Goal: Book appointment/travel/reservation

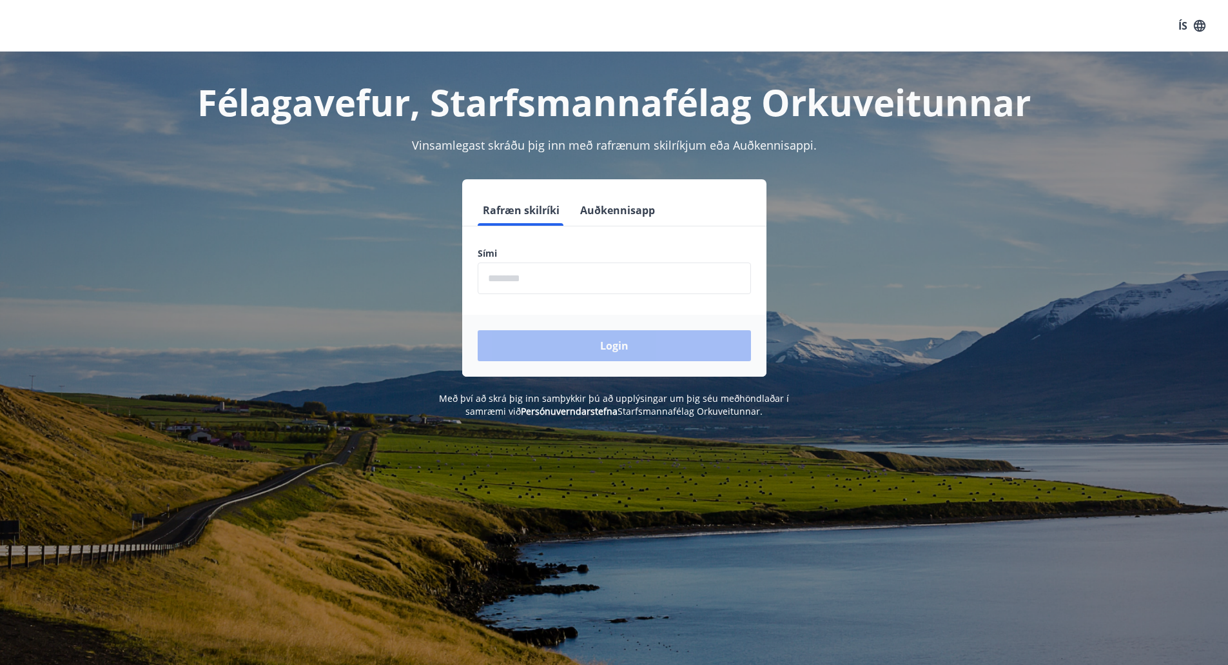
click at [552, 279] on input "phone" at bounding box center [614, 278] width 273 height 32
type input "********"
click at [573, 343] on button "Login" at bounding box center [614, 345] width 273 height 31
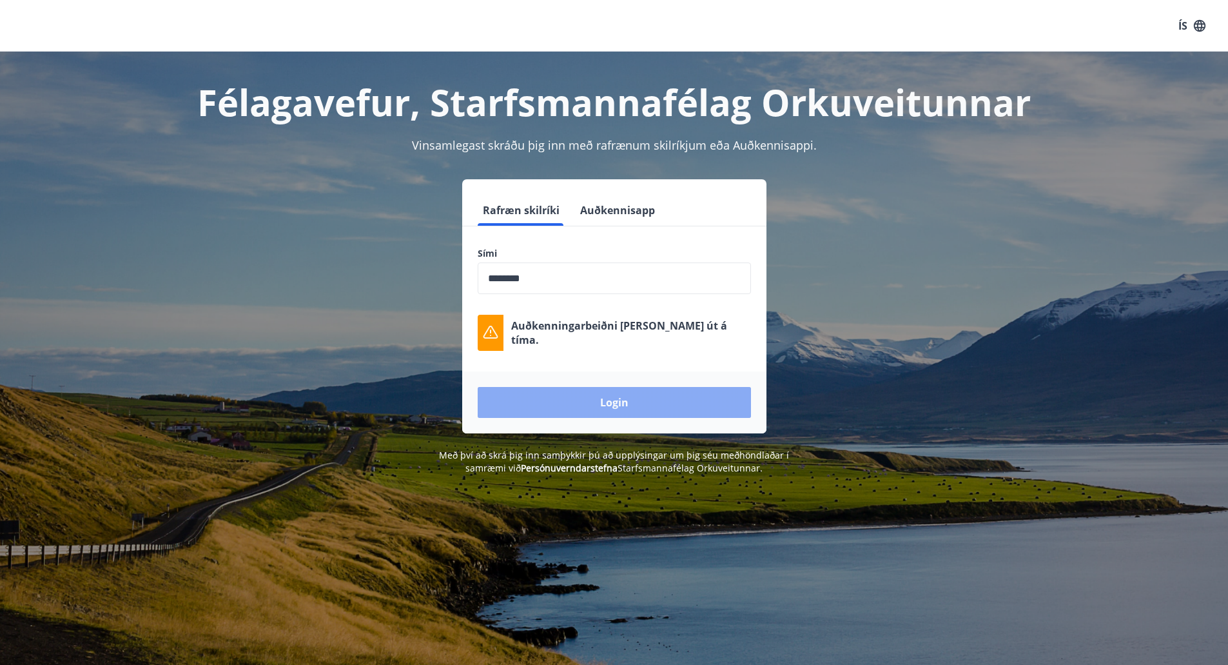
click at [637, 397] on button "Login" at bounding box center [614, 402] width 273 height 31
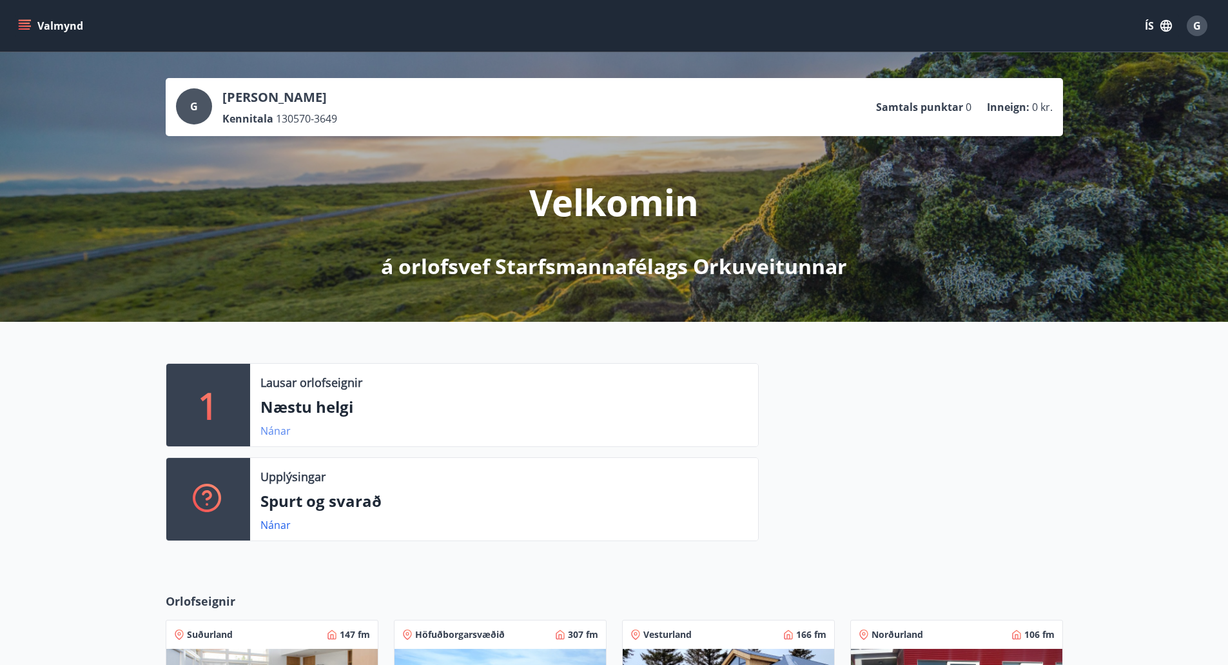
click at [281, 431] on link "Nánar" at bounding box center [276, 431] width 30 height 14
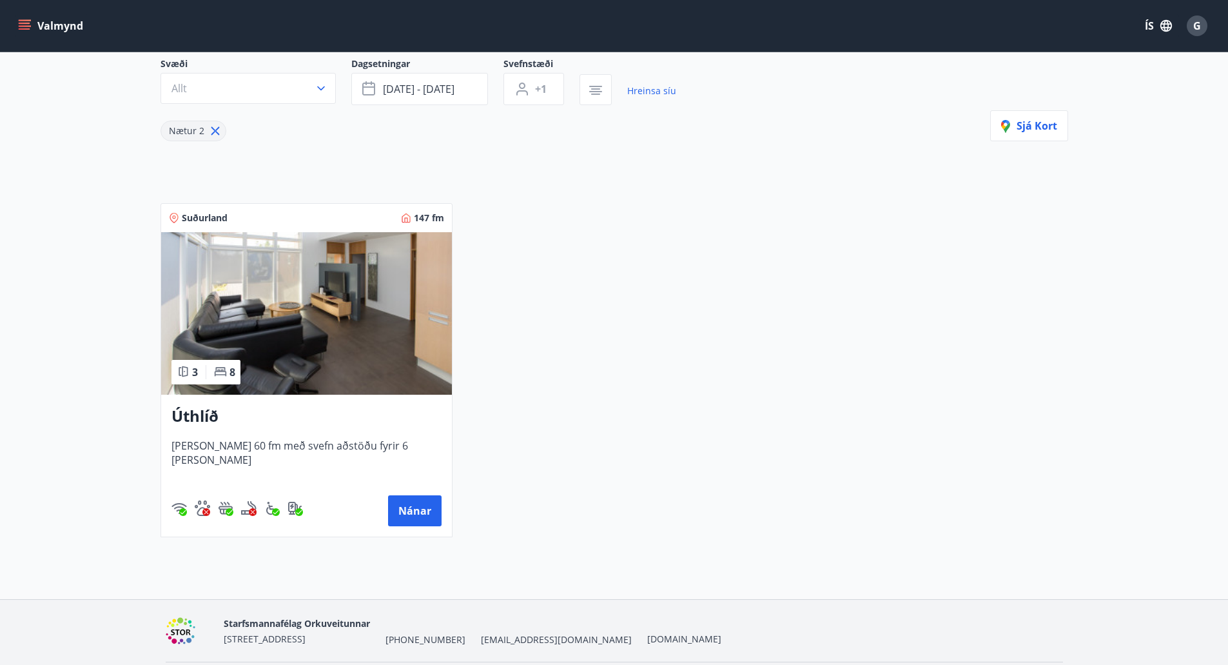
scroll to position [37, 0]
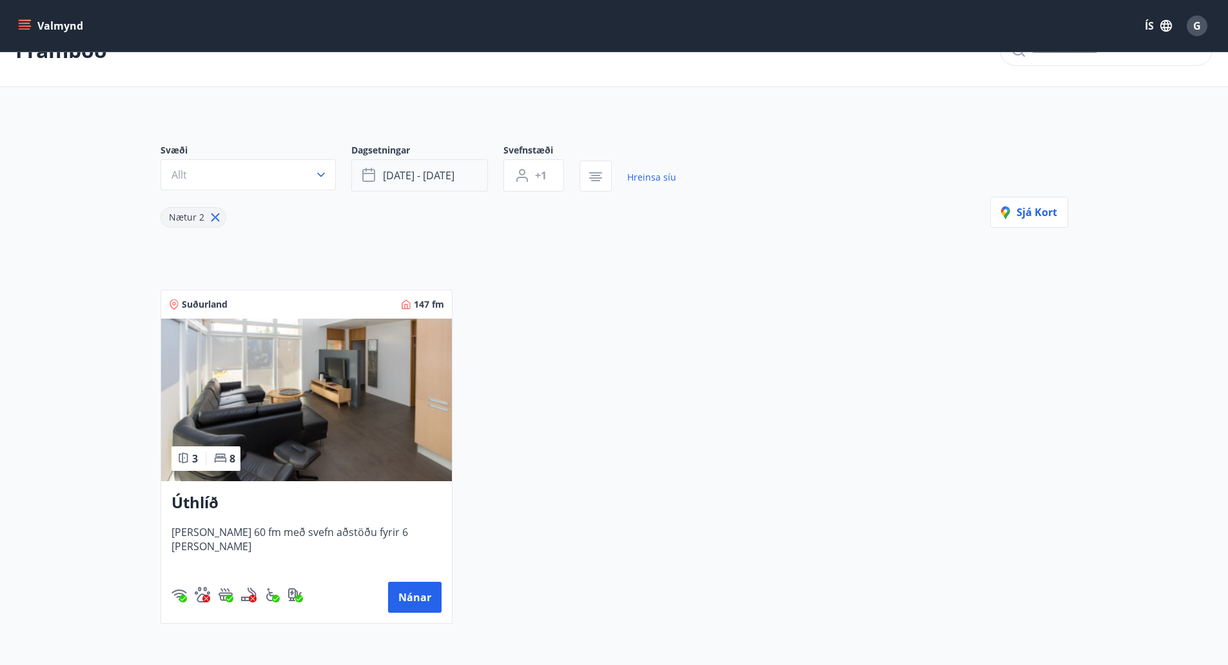
click at [370, 170] on icon "button" at bounding box center [368, 175] width 13 height 13
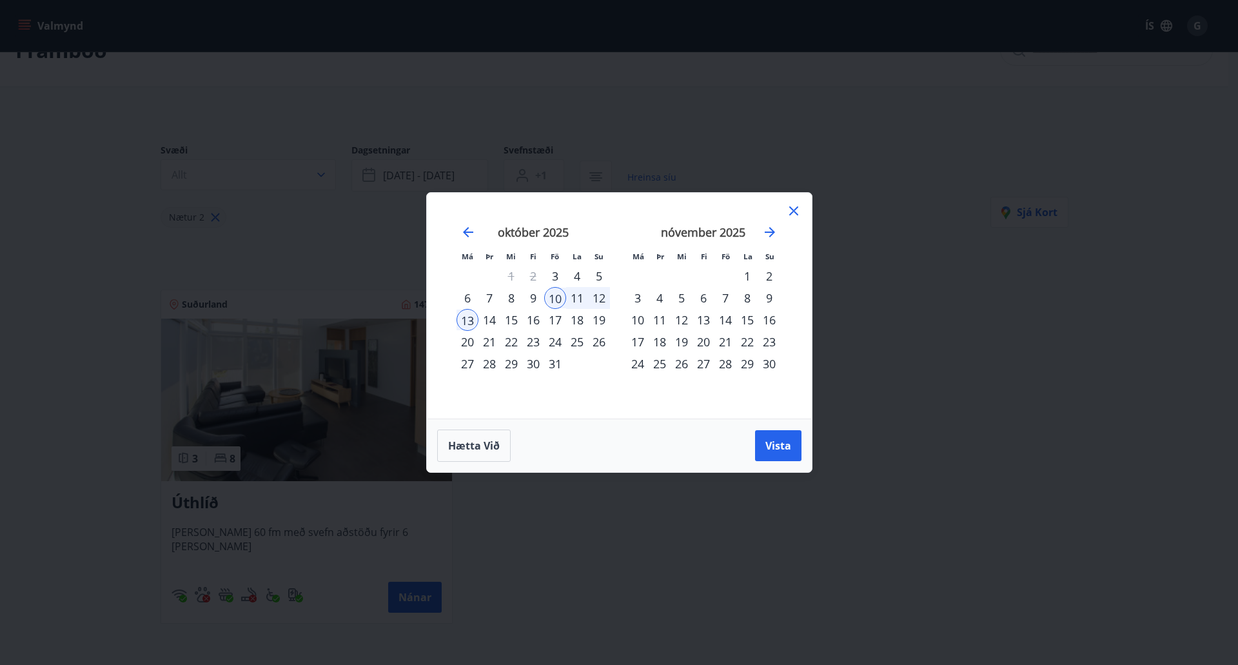
click at [553, 315] on div "17" at bounding box center [555, 320] width 22 height 22
click at [597, 319] on div "19" at bounding box center [599, 320] width 22 height 22
click at [766, 438] on span "Vista" at bounding box center [778, 445] width 26 height 14
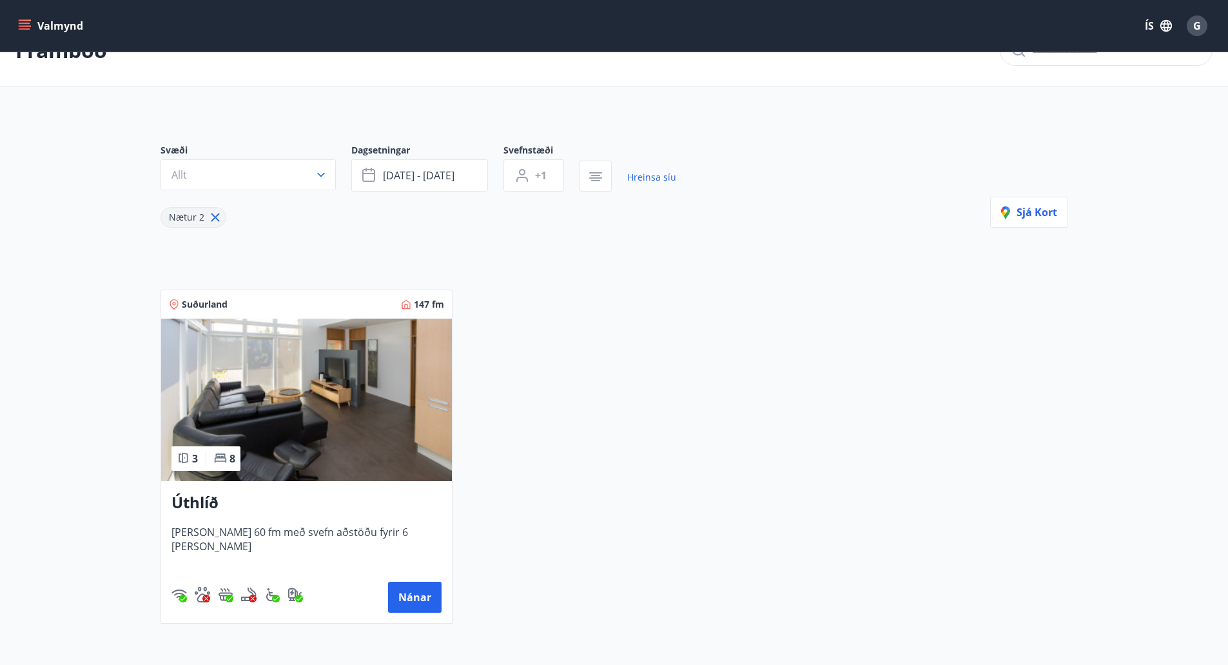
scroll to position [2, 0]
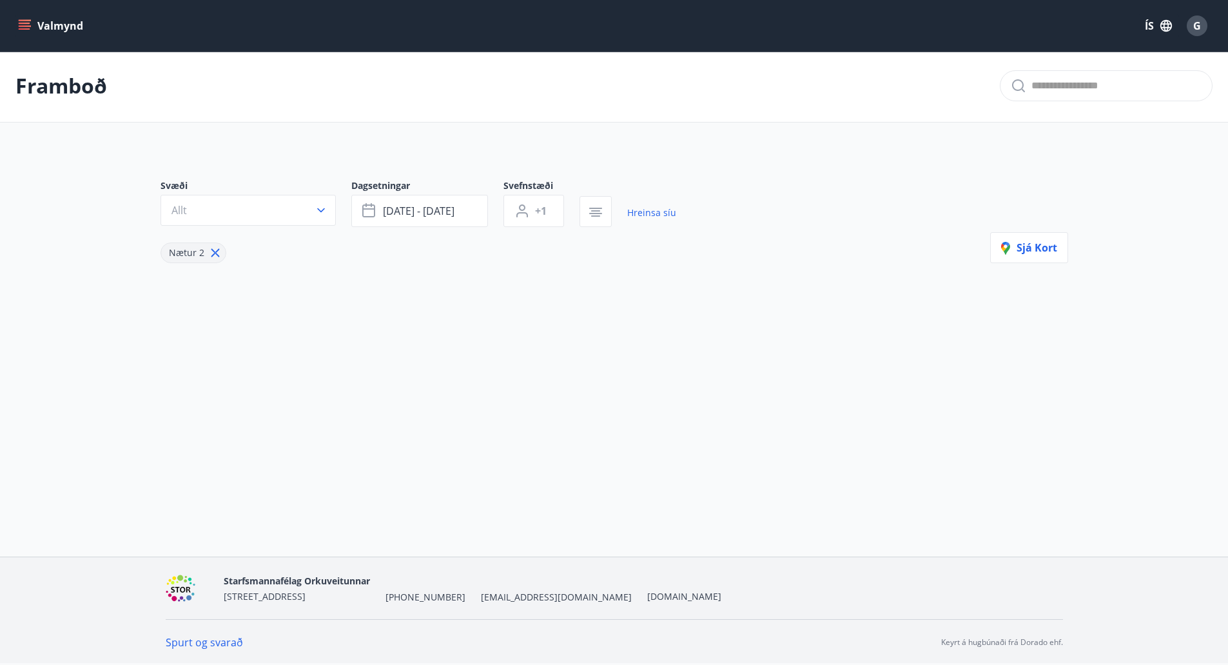
click at [212, 253] on icon at bounding box center [215, 253] width 14 height 14
click at [390, 204] on span "okt 17 - okt 19" at bounding box center [419, 211] width 72 height 14
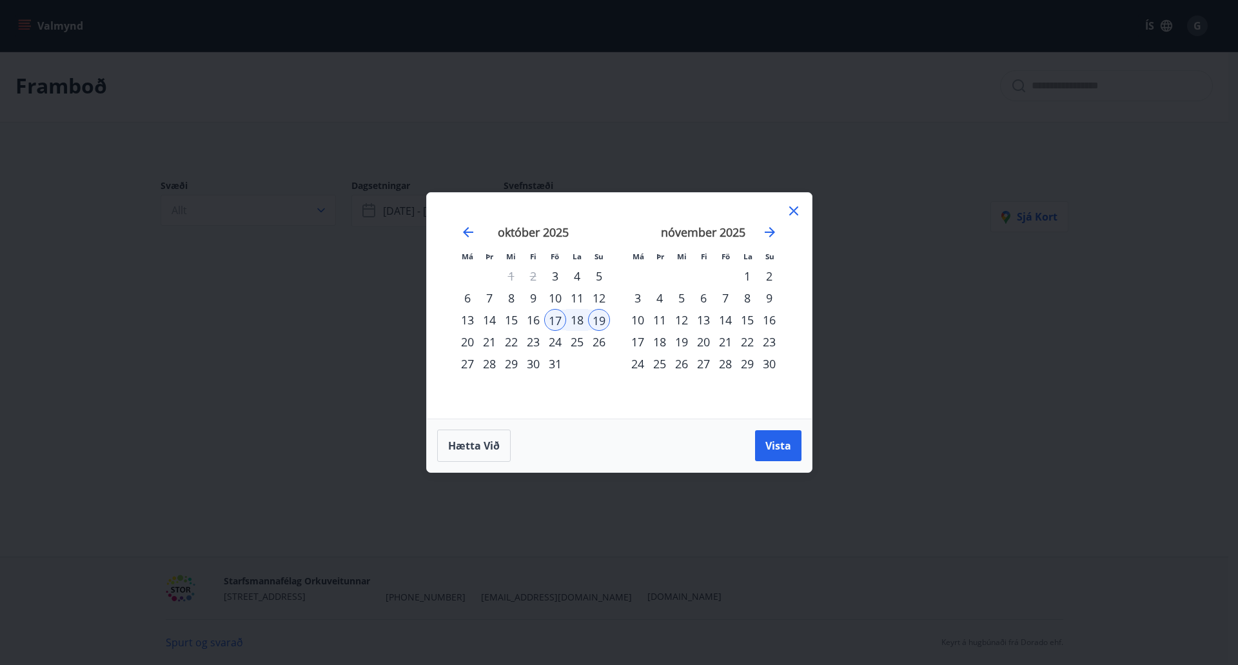
click at [794, 209] on icon at bounding box center [793, 210] width 15 height 15
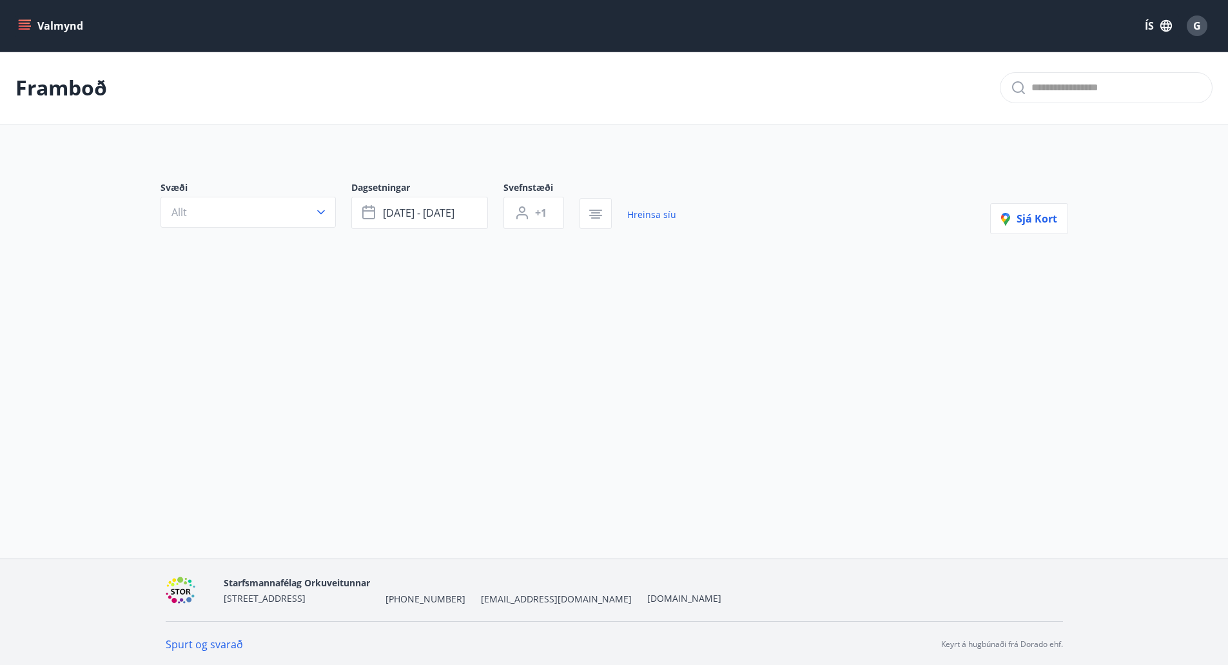
click at [62, 23] on button "Valmynd" at bounding box center [51, 25] width 73 height 23
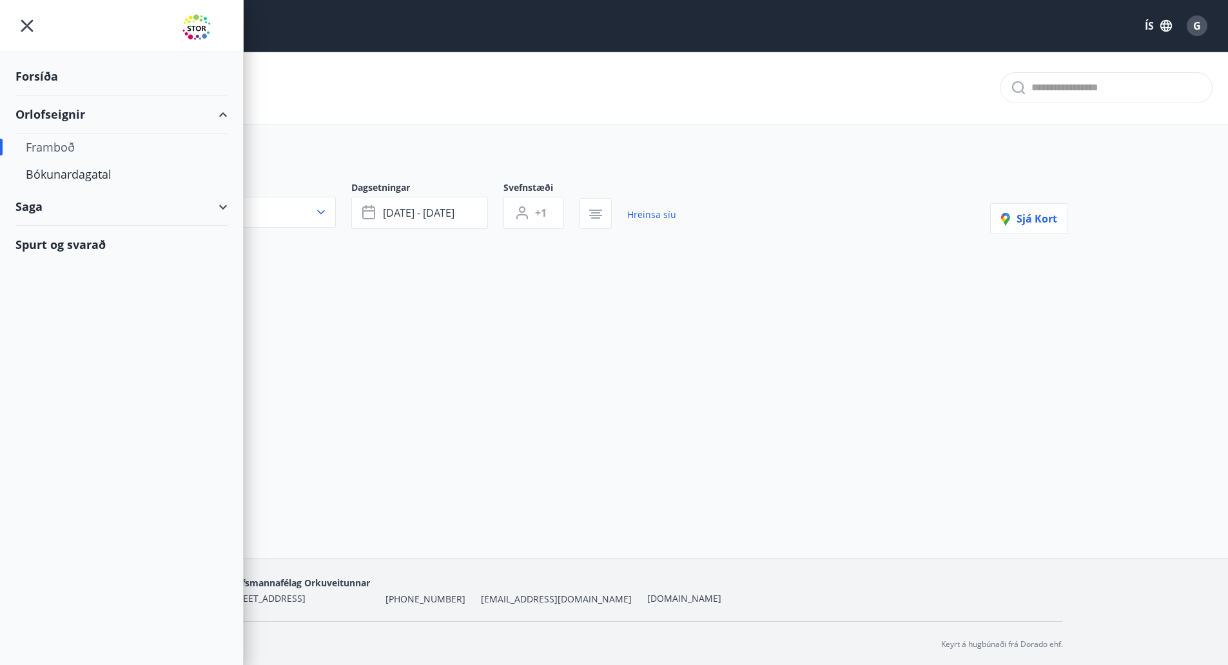
click at [60, 148] on div "Framboð" at bounding box center [122, 146] width 192 height 27
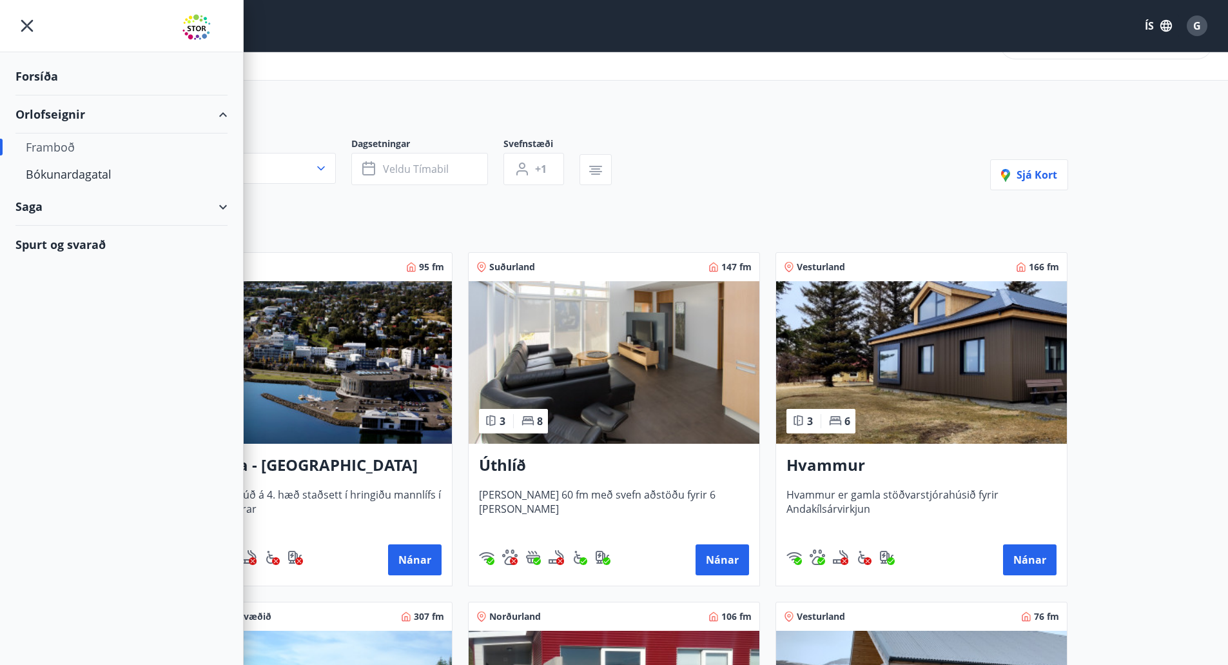
scroll to position [258, 0]
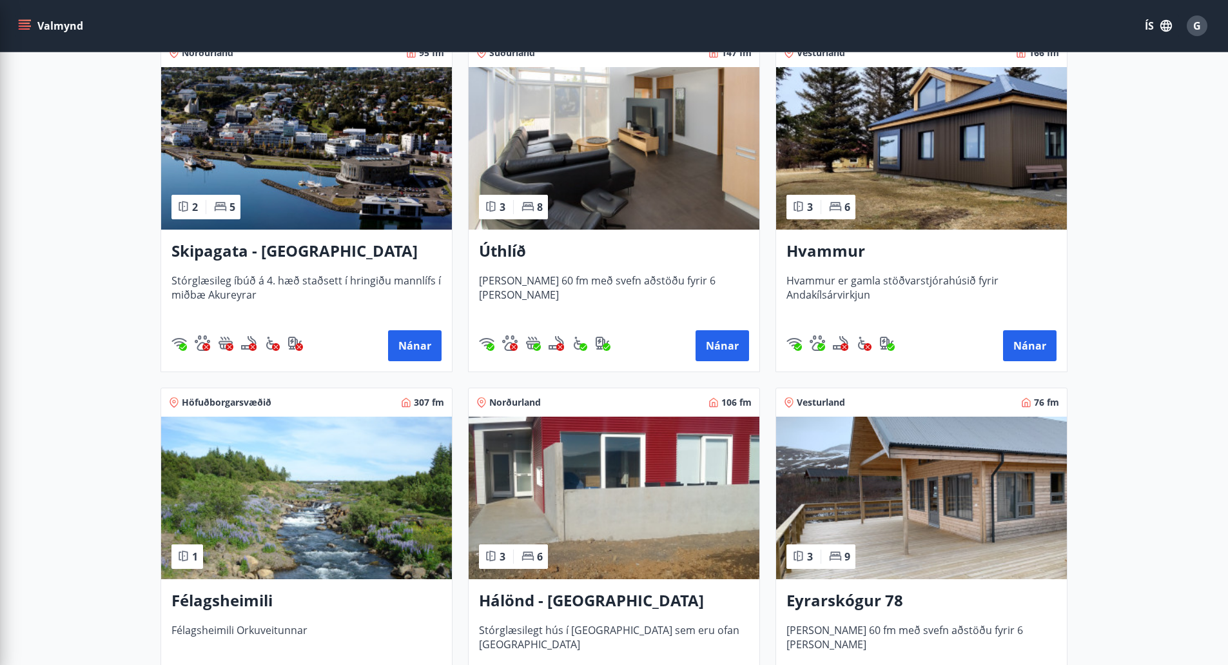
click at [676, 453] on img at bounding box center [614, 498] width 291 height 162
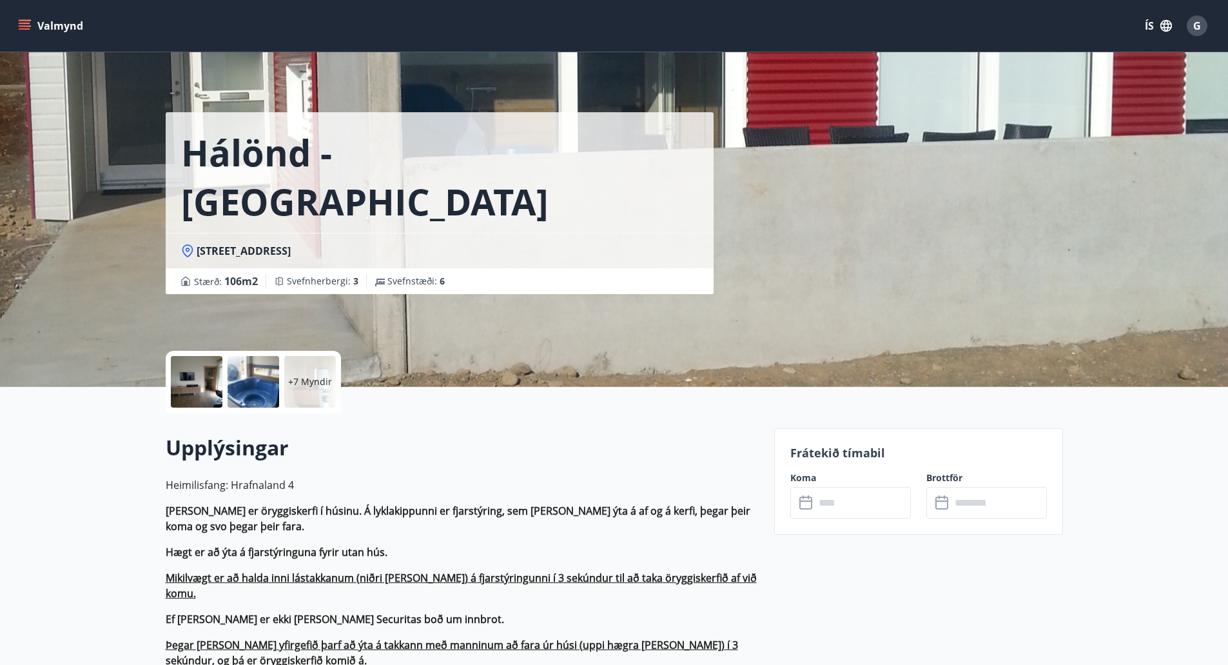
click at [807, 502] on icon at bounding box center [807, 502] width 15 height 15
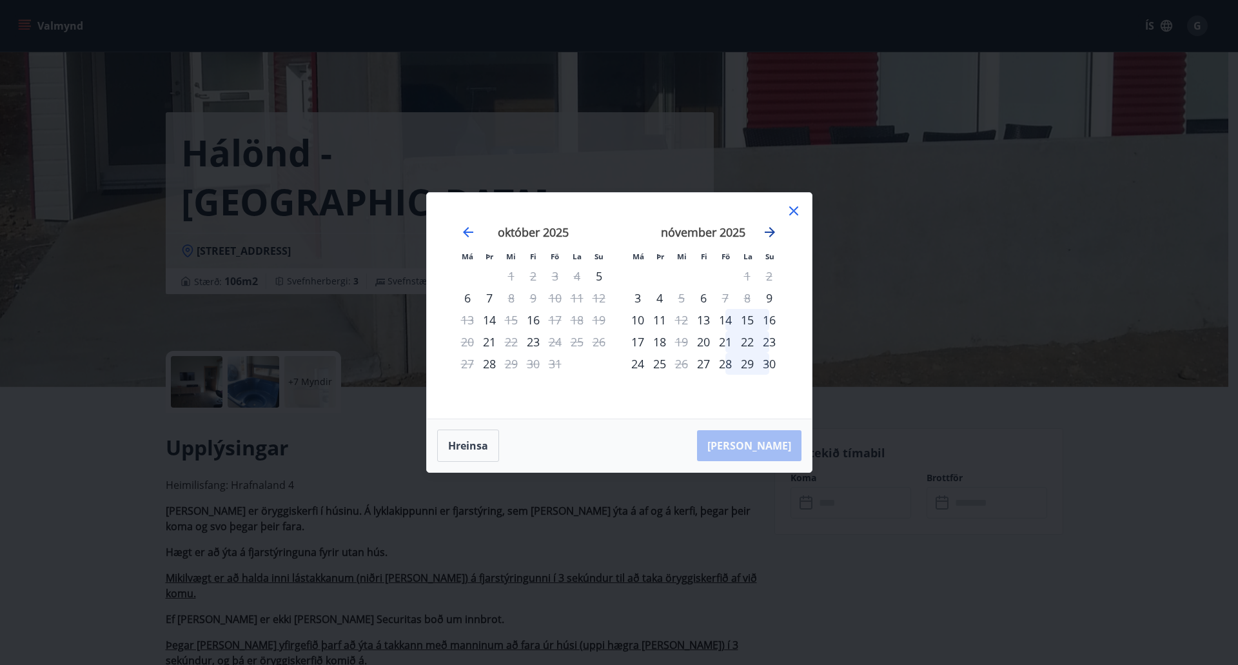
click at [767, 228] on icon "Move forward to switch to the next month." at bounding box center [769, 231] width 15 height 15
click at [469, 234] on icon "Move backward to switch to the previous month." at bounding box center [467, 231] width 15 height 15
click at [791, 217] on icon at bounding box center [793, 210] width 15 height 15
